Goal: Transaction & Acquisition: Purchase product/service

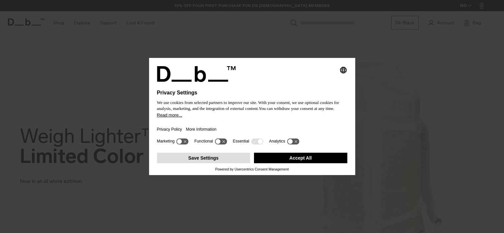
click at [237, 161] on button "Save Settings" at bounding box center [203, 158] width 93 height 11
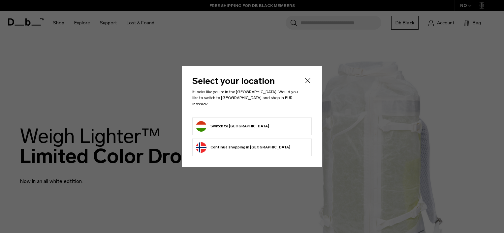
click at [237, 161] on div "Select your location It looks like you're in the [GEOGRAPHIC_DATA]. Would you l…" at bounding box center [252, 116] width 140 height 101
click at [306, 81] on icon "Close" at bounding box center [307, 81] width 8 height 8
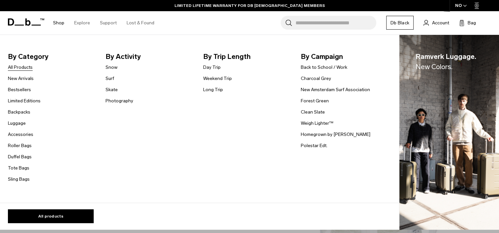
click at [20, 70] on link "All Products" at bounding box center [20, 67] width 25 height 7
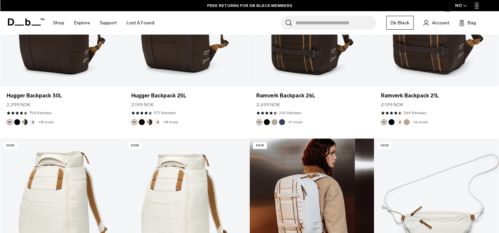
scroll to position [1169, 0]
